Goal: Transaction & Acquisition: Purchase product/service

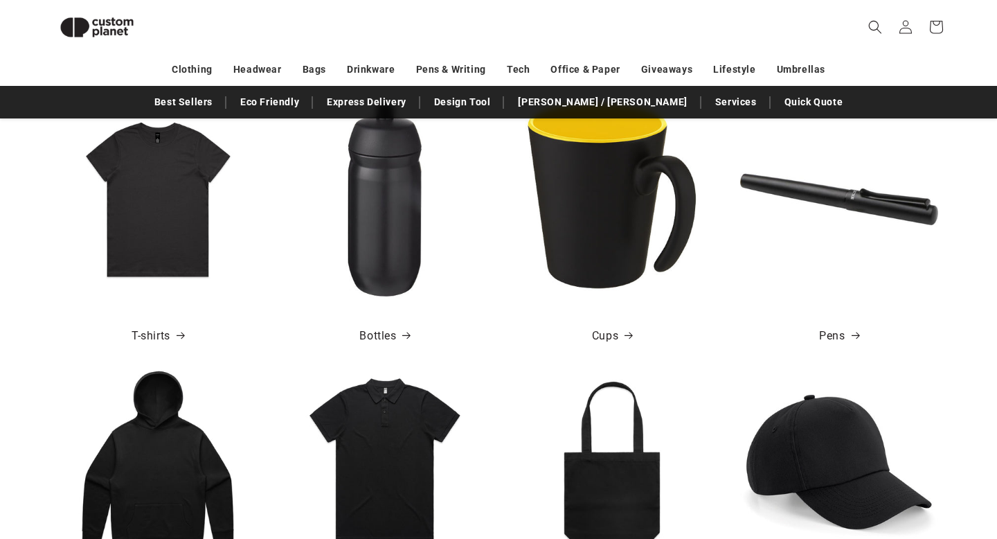
scroll to position [564, 0]
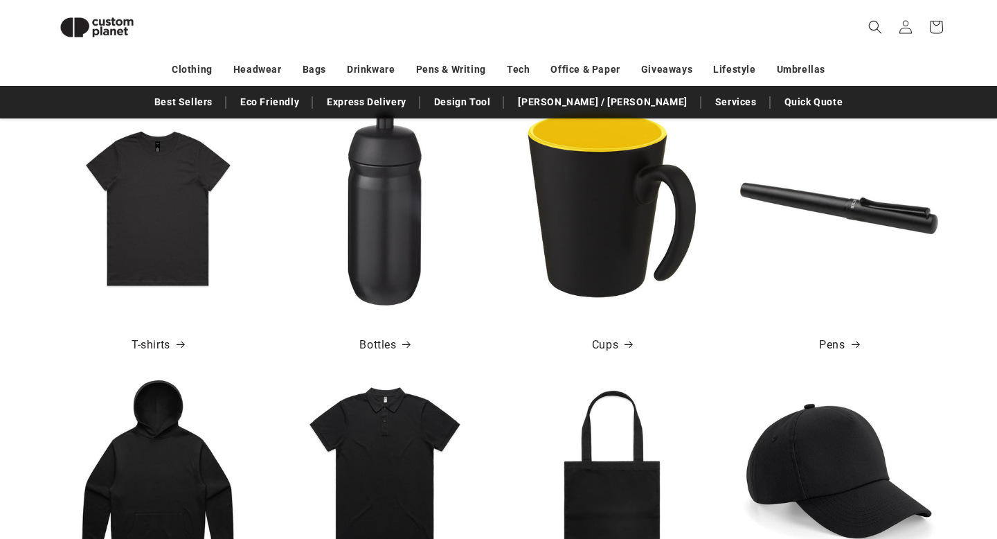
click at [150, 206] on img at bounding box center [158, 208] width 198 height 198
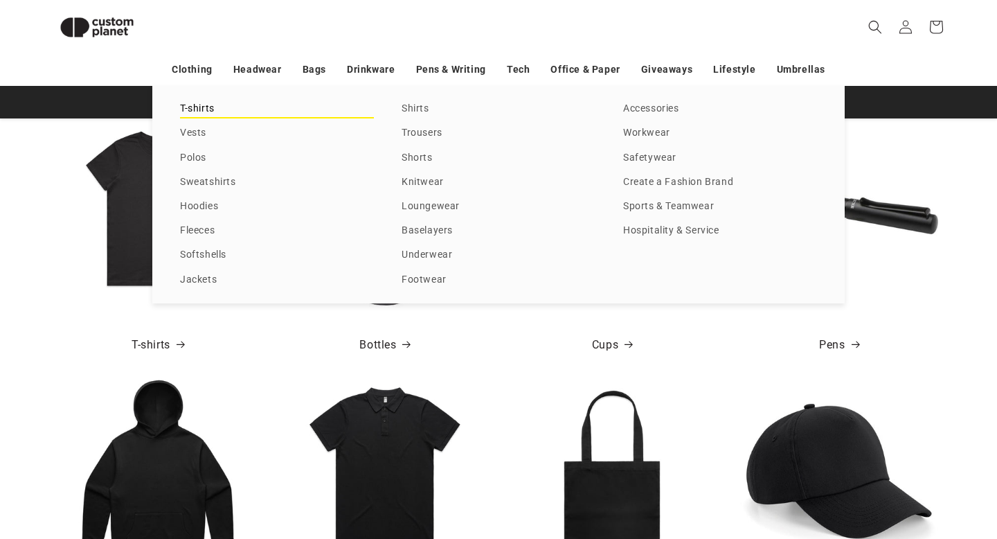
click at [192, 105] on link "T-shirts" at bounding box center [277, 109] width 194 height 19
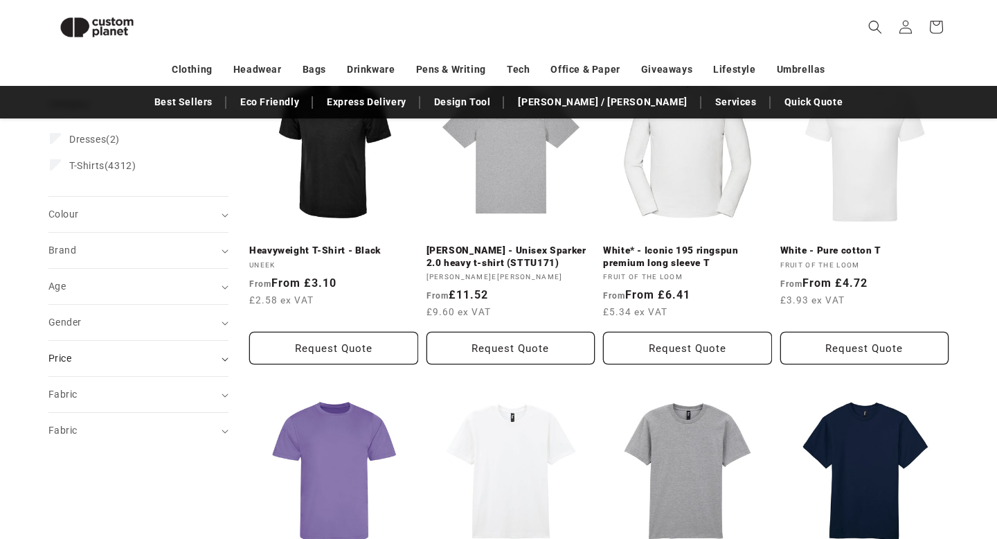
scroll to position [217, 0]
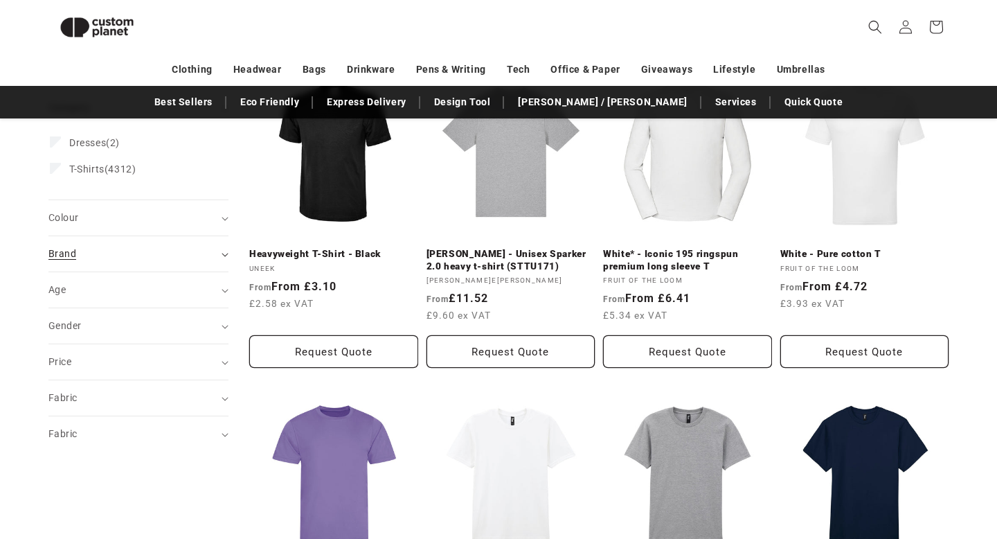
click at [197, 262] on summary "Brand (0)" at bounding box center [138, 253] width 180 height 35
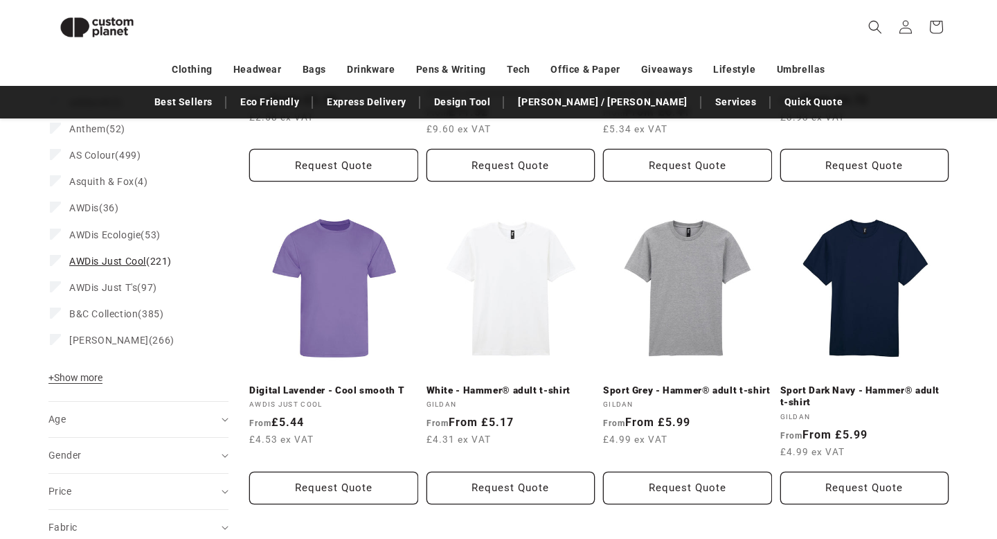
scroll to position [400, 0]
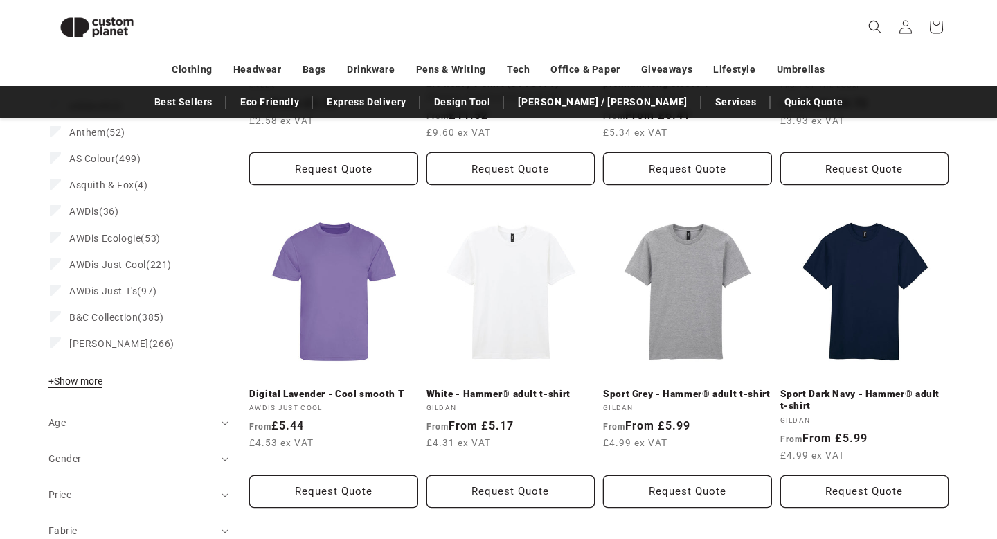
click at [75, 393] on button "+ Show more - Show less" at bounding box center [77, 384] width 58 height 19
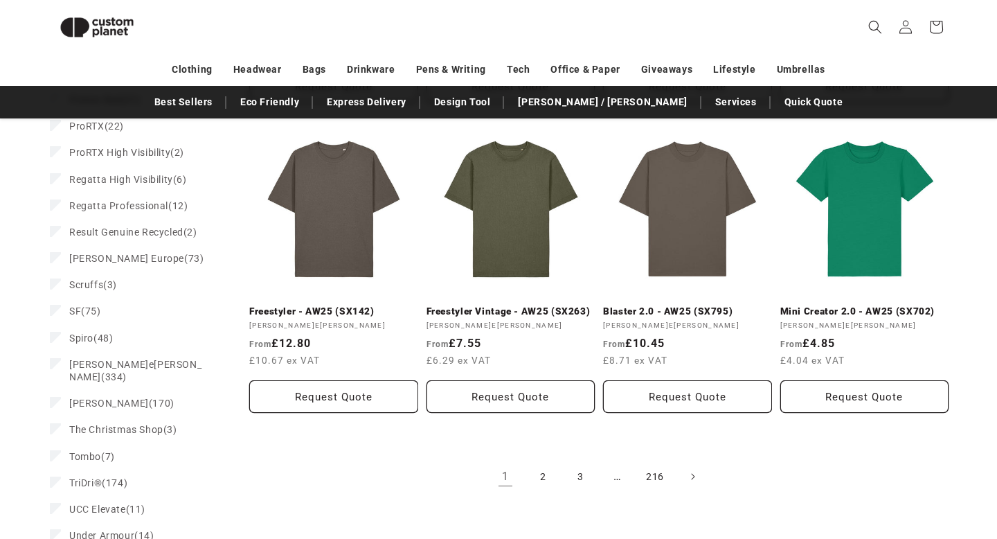
scroll to position [1440, 0]
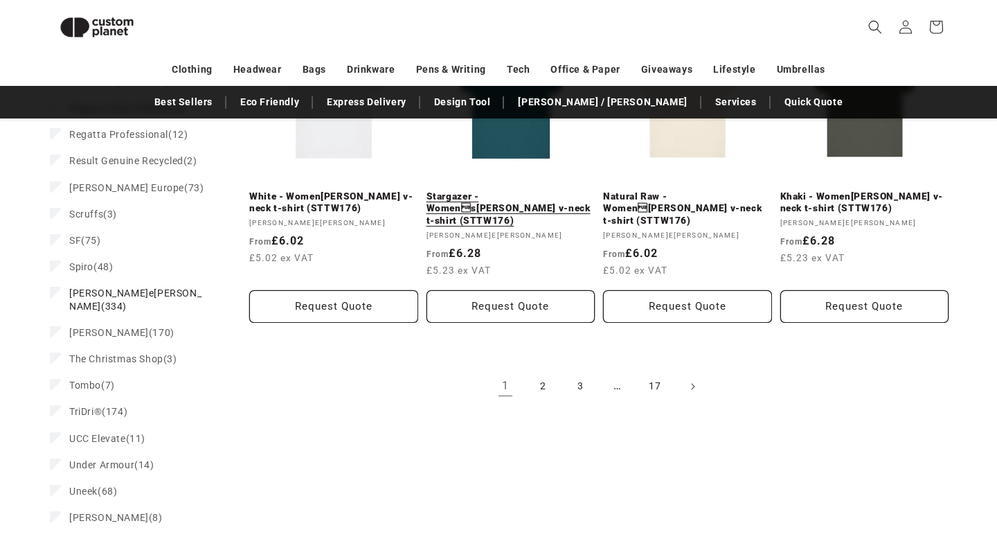
scroll to position [1569, 0]
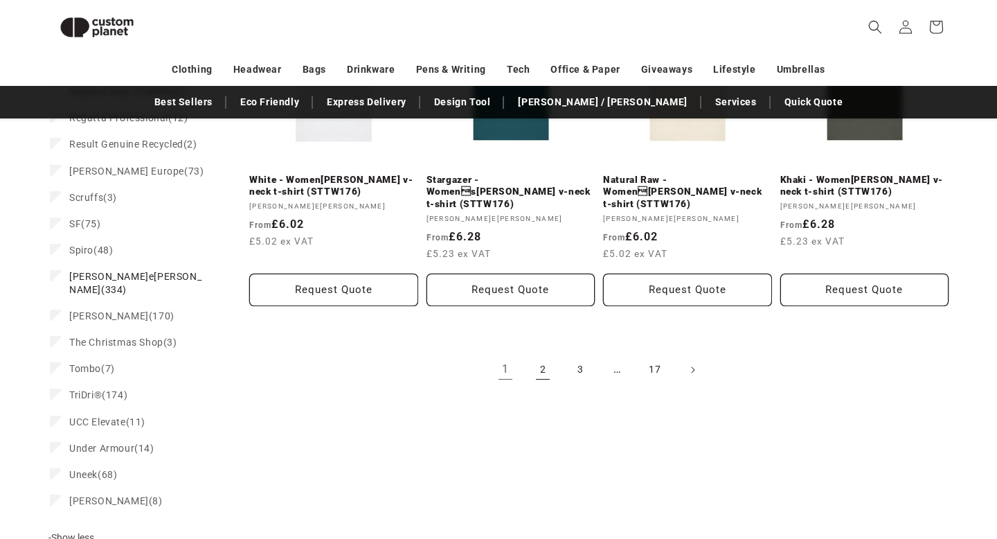
click at [545, 355] on link "2" at bounding box center [543, 370] width 30 height 30
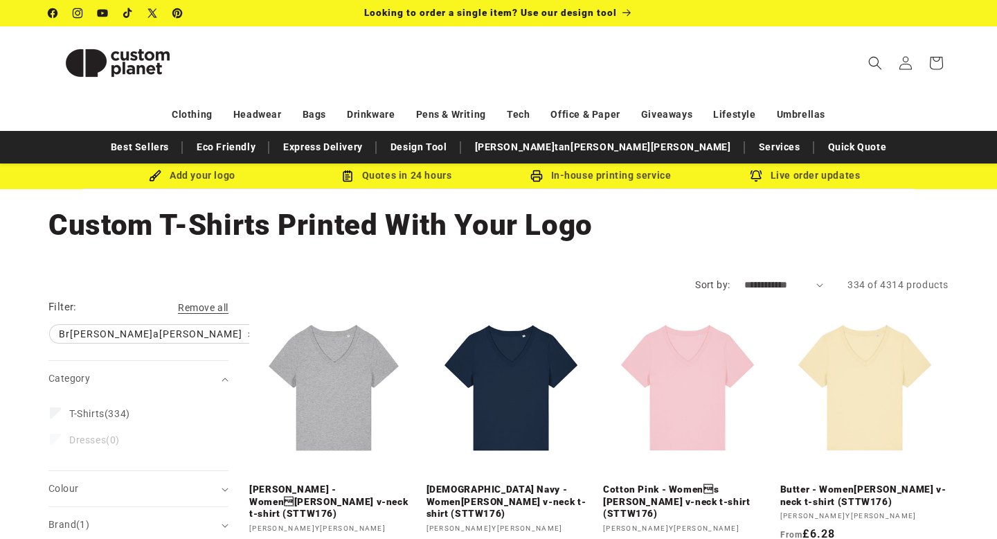
click at [755, 283] on select "**********" at bounding box center [785, 285] width 80 height 15
select select "**********"
click at [745, 278] on select "**********" at bounding box center [785, 285] width 80 height 15
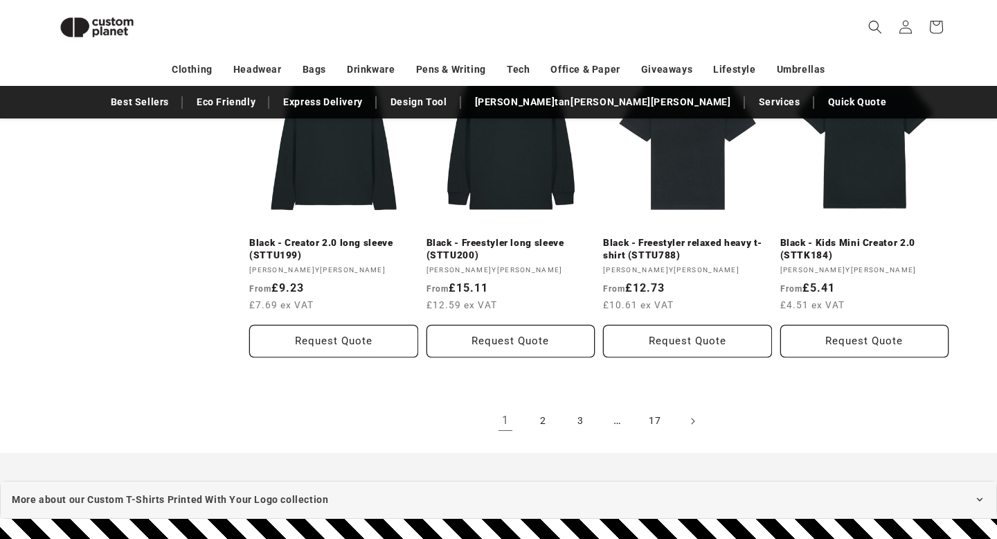
scroll to position [1576, 0]
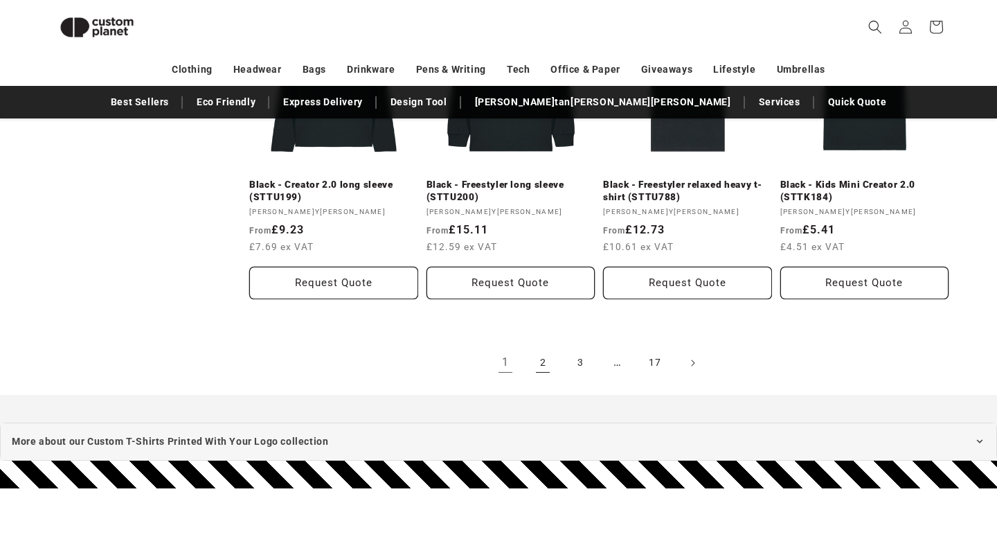
click at [540, 365] on link "2" at bounding box center [543, 363] width 30 height 30
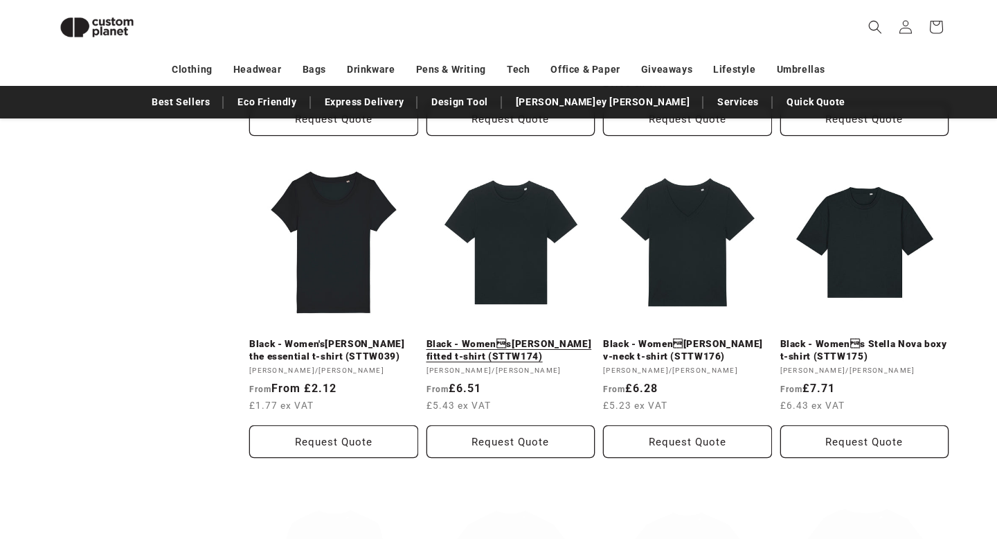
scroll to position [797, 0]
